Goal: Task Accomplishment & Management: Use online tool/utility

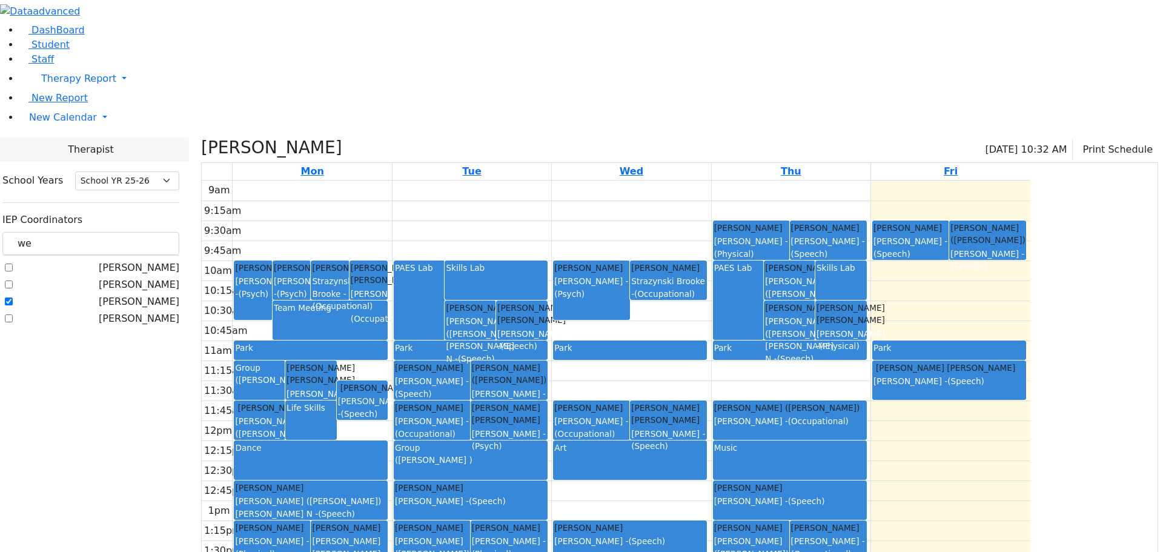
select select "212"
click at [152, 294] on label "[PERSON_NAME]" at bounding box center [139, 301] width 81 height 15
click at [13, 297] on input "[PERSON_NAME]" at bounding box center [9, 301] width 8 height 8
checkbox input "false"
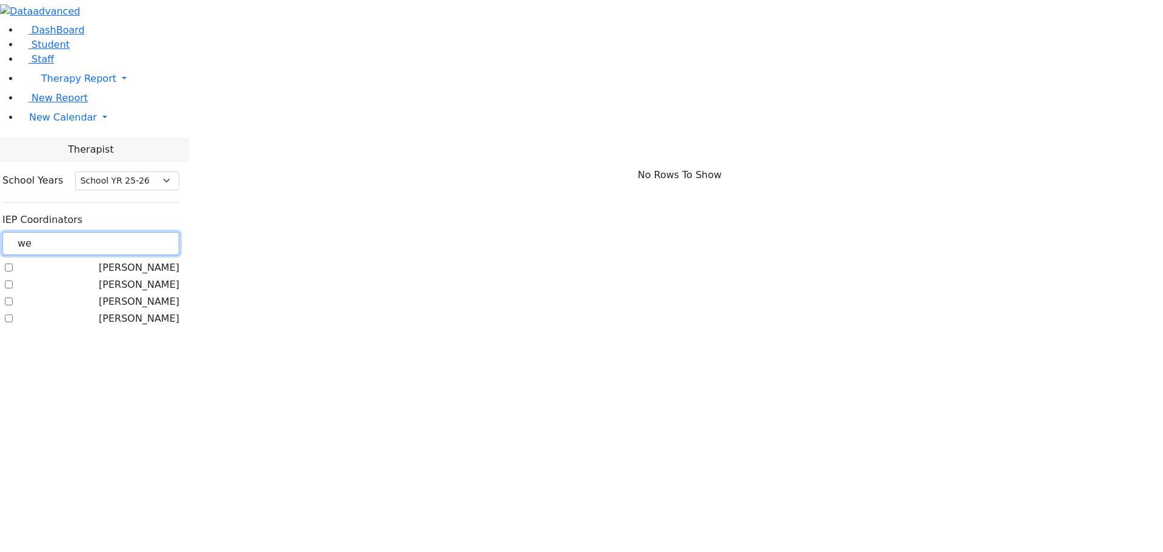
drag, startPoint x: 179, startPoint y: 104, endPoint x: 137, endPoint y: 91, distance: 43.7
click at [147, 232] on div "we" at bounding box center [90, 244] width 177 height 24
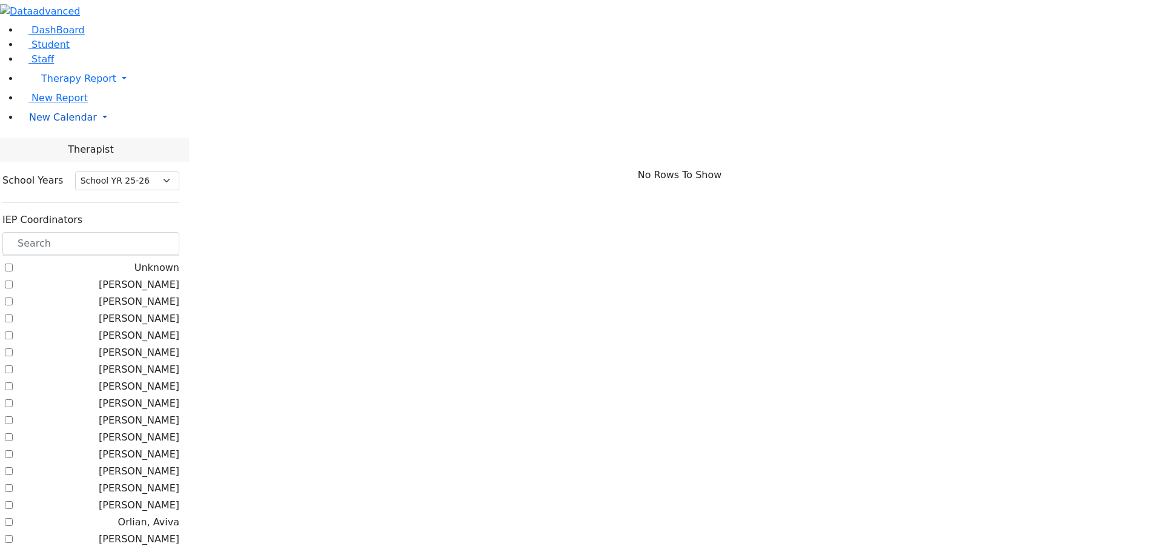
click at [117, 130] on link "New Calendar" at bounding box center [590, 117] width 1143 height 24
click at [76, 162] on span "Teacher Report" at bounding box center [65, 156] width 73 height 12
select select "212"
click at [118, 130] on link "New Calendar" at bounding box center [590, 117] width 1143 height 24
click at [70, 147] on span "Calendar" at bounding box center [48, 142] width 44 height 12
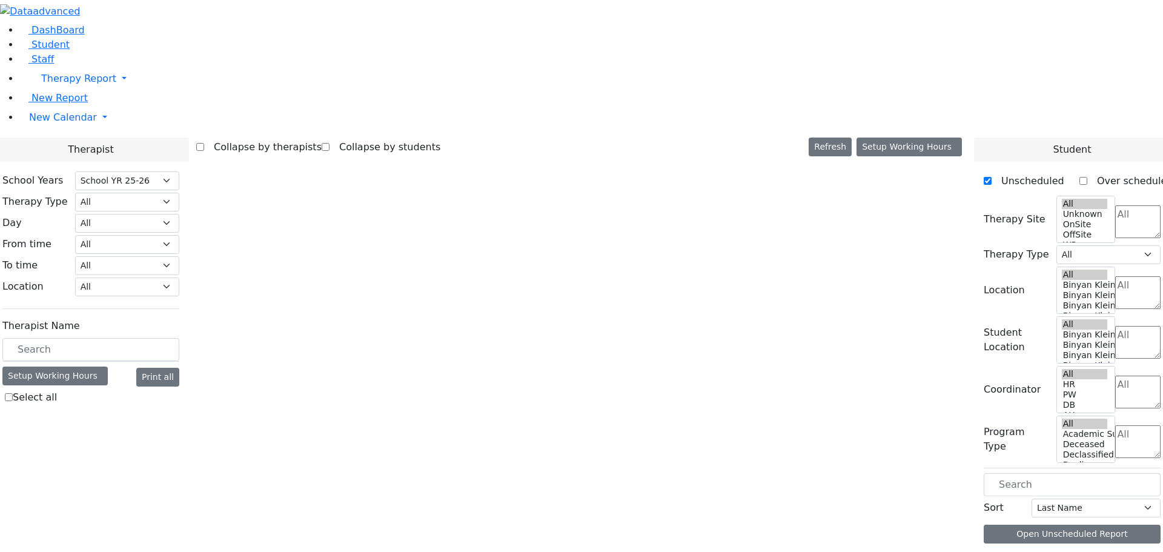
select select "212"
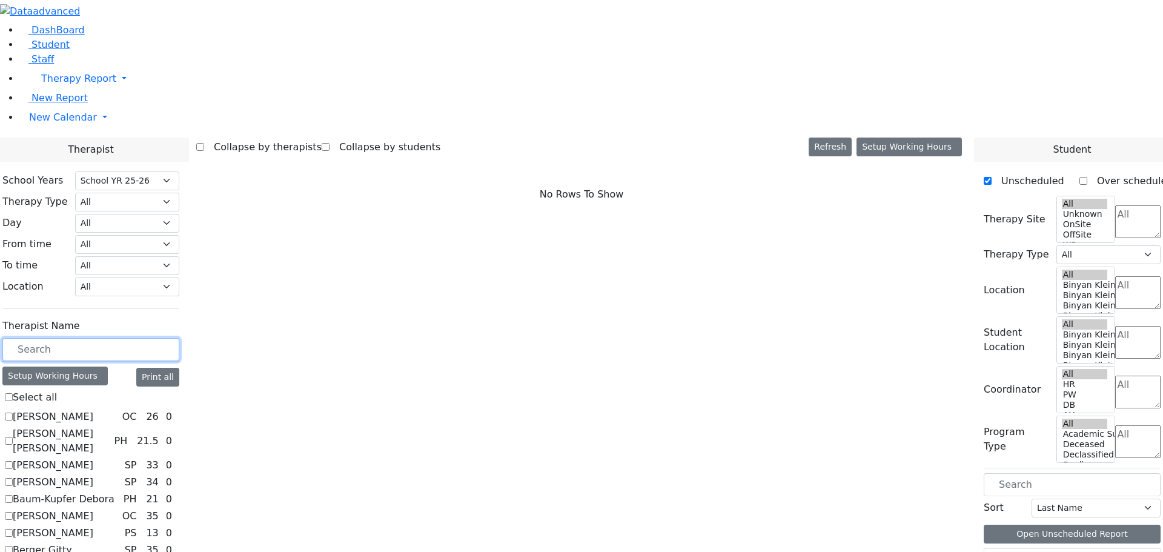
click at [179, 338] on input "text" at bounding box center [90, 349] width 177 height 23
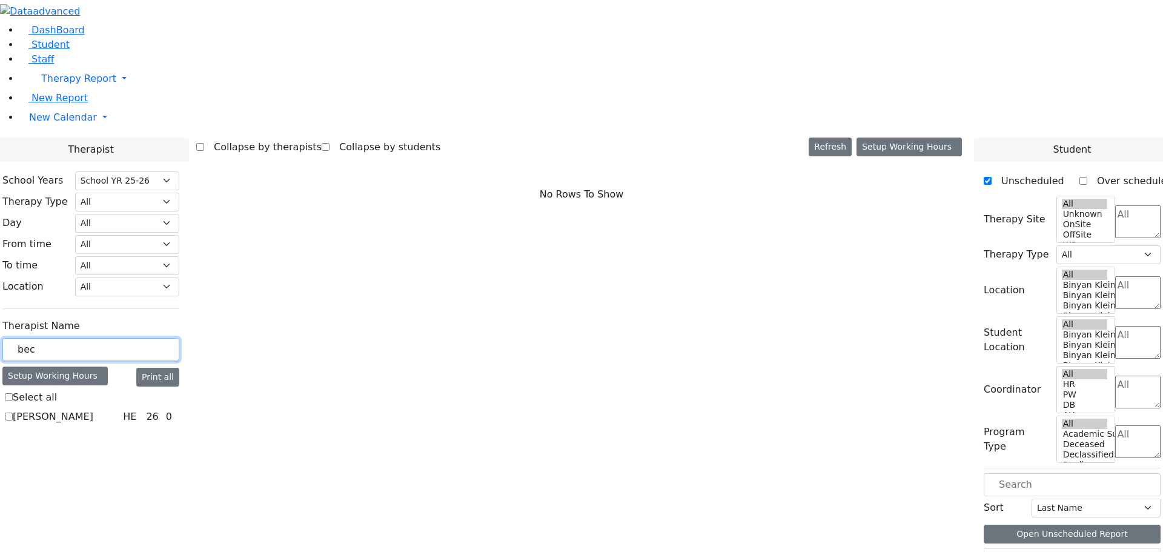
drag, startPoint x: 184, startPoint y: 212, endPoint x: 159, endPoint y: 211, distance: 24.2
click at [159, 338] on input "bec" at bounding box center [90, 349] width 177 height 23
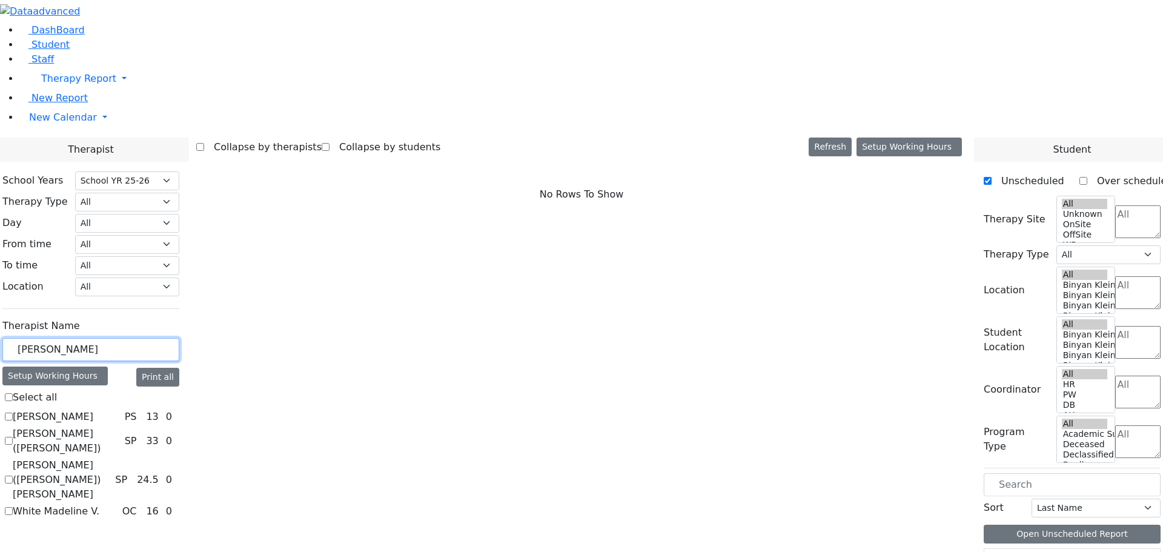
type input "eli"
click at [93, 409] on label "Benisz Elizabeth" at bounding box center [53, 416] width 81 height 15
click at [13, 412] on input "Benisz Elizabeth" at bounding box center [9, 416] width 8 height 8
checkbox input "true"
select select "6"
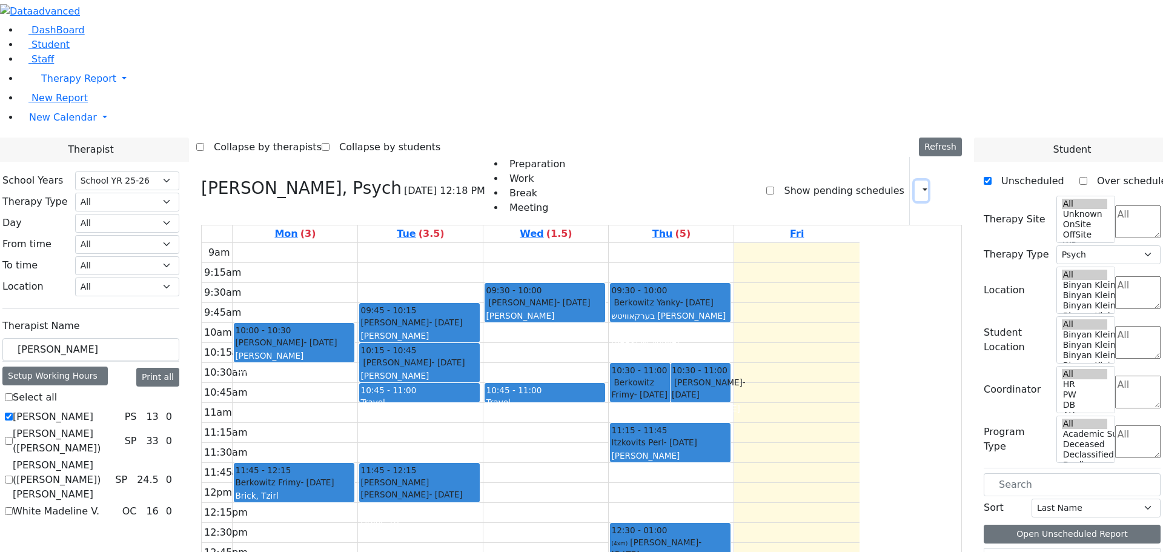
click at [918, 185] on icon "button" at bounding box center [918, 191] width 0 height 12
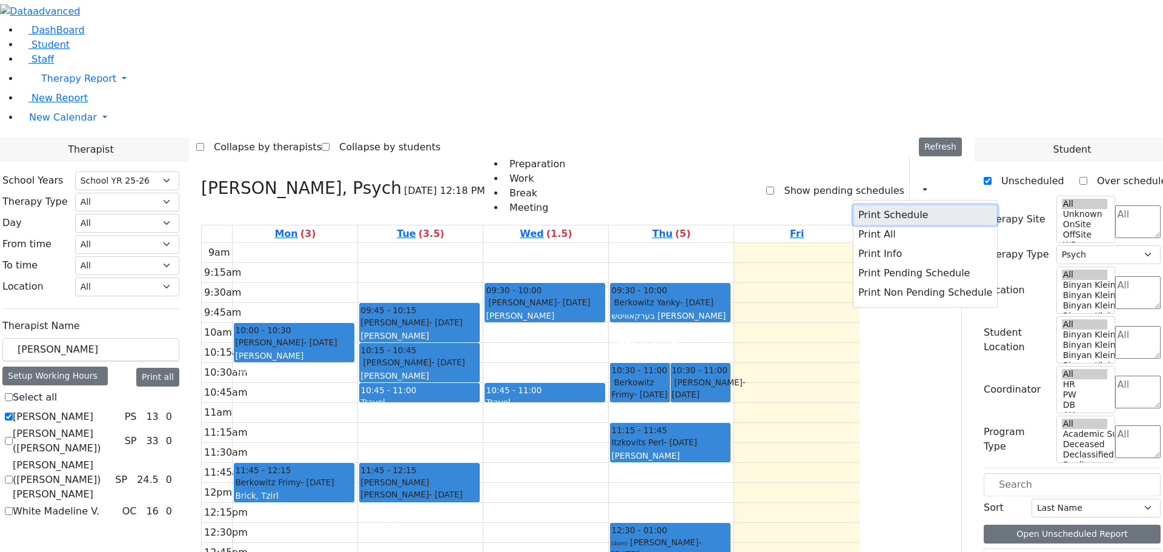
click at [860, 205] on button "Print Schedule" at bounding box center [925, 214] width 144 height 19
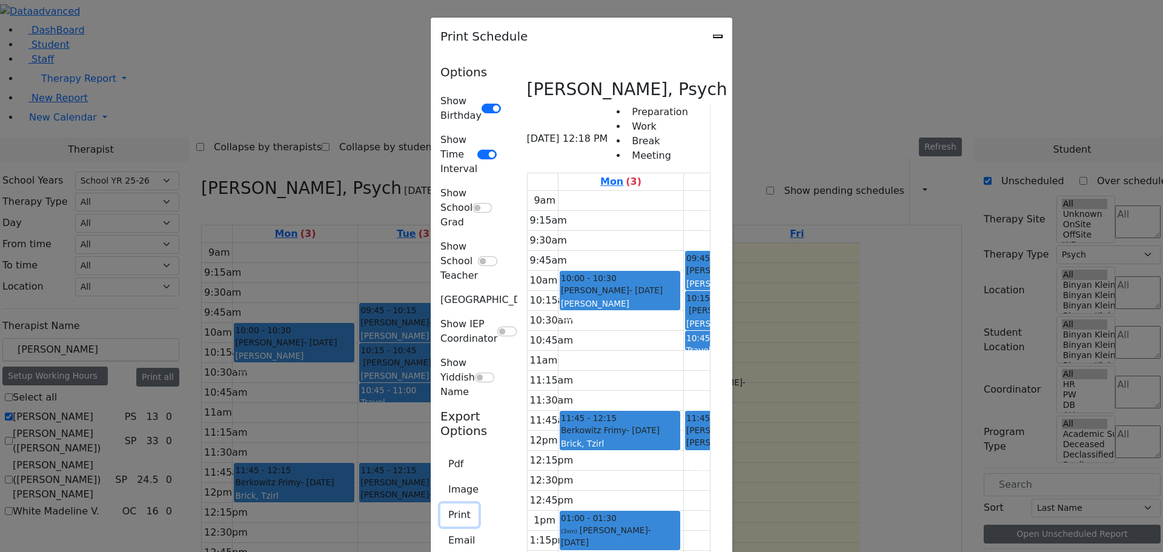
click at [440, 503] on button "Print" at bounding box center [459, 514] width 38 height 23
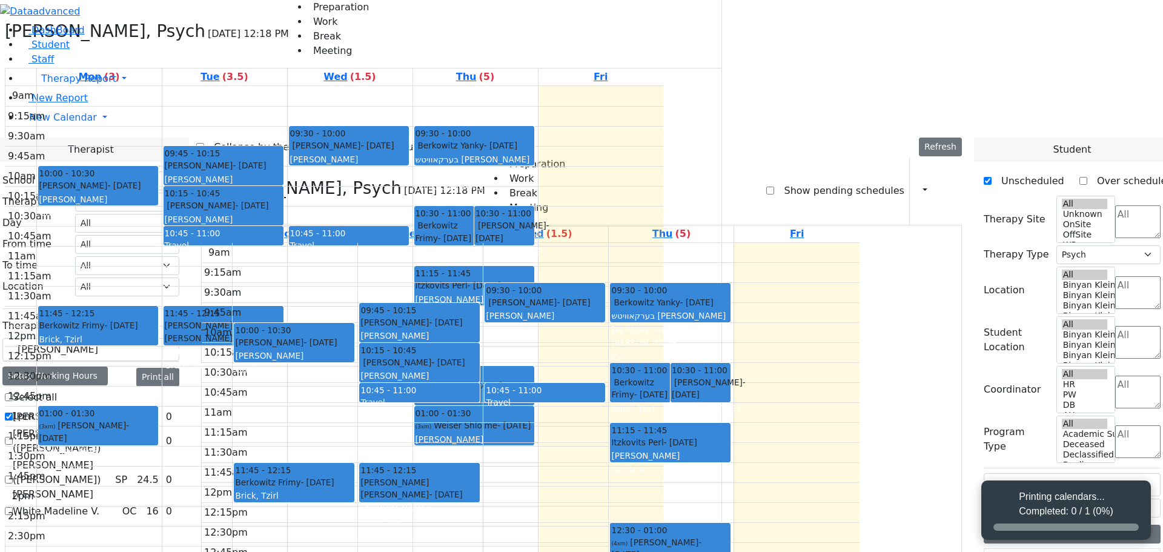
select select "212"
select select "6"
